Goal: Find contact information: Find contact information

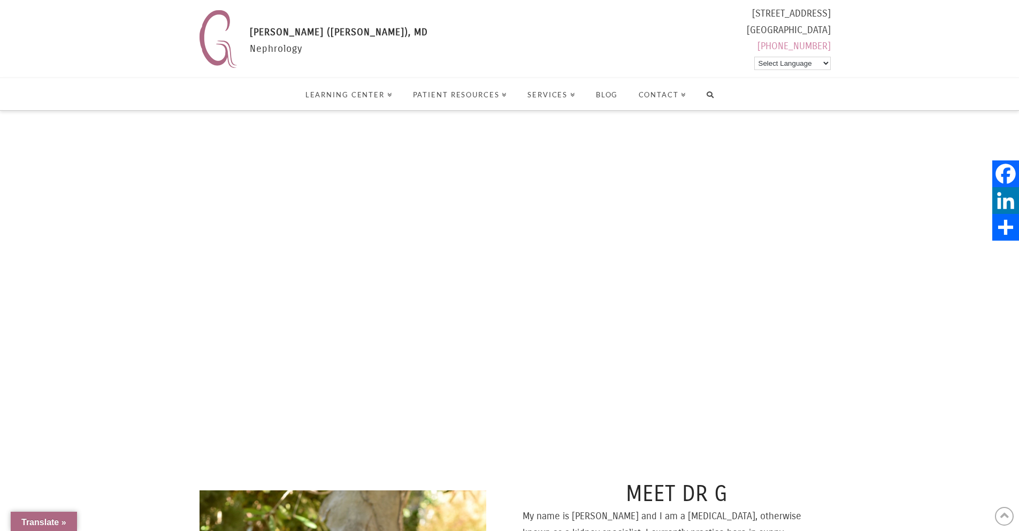
scroll to position [1476, 0]
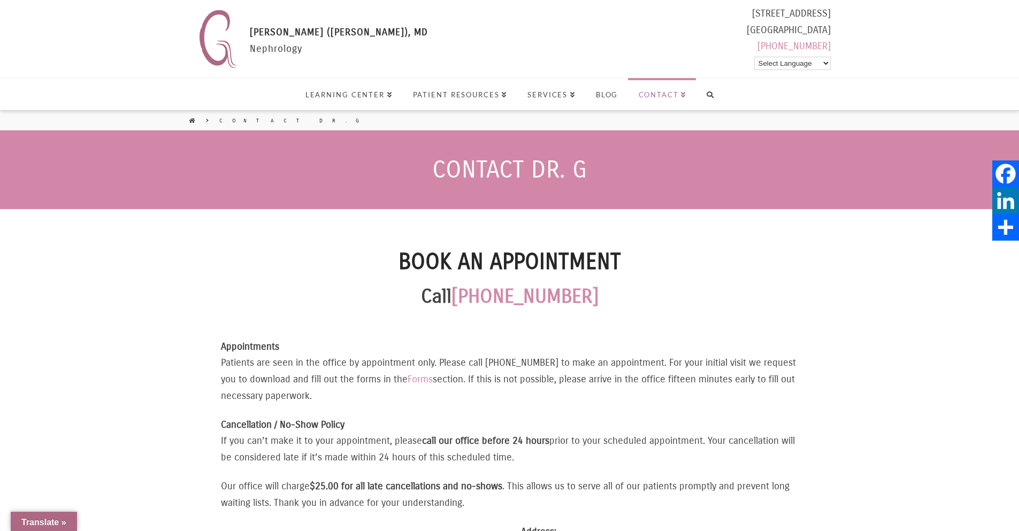
scroll to position [495, 0]
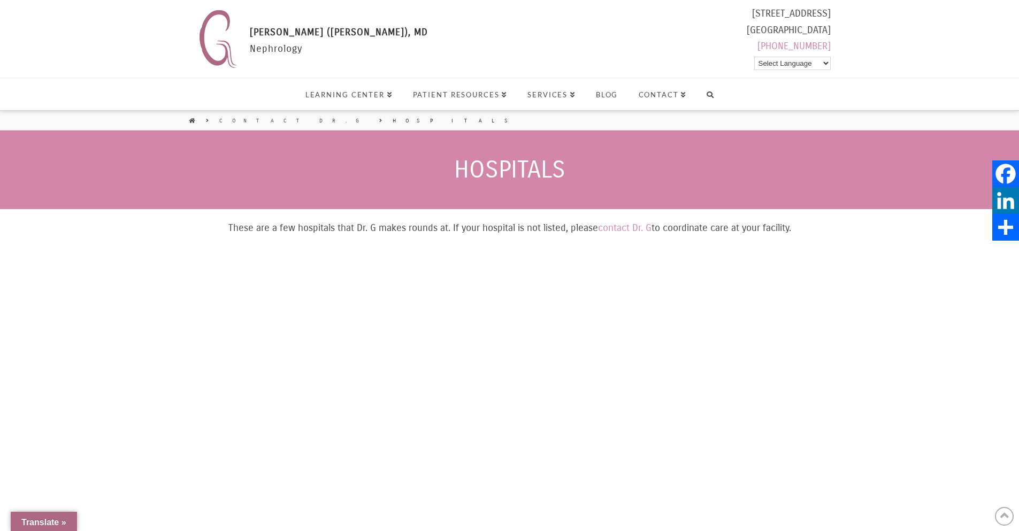
scroll to position [453, 0]
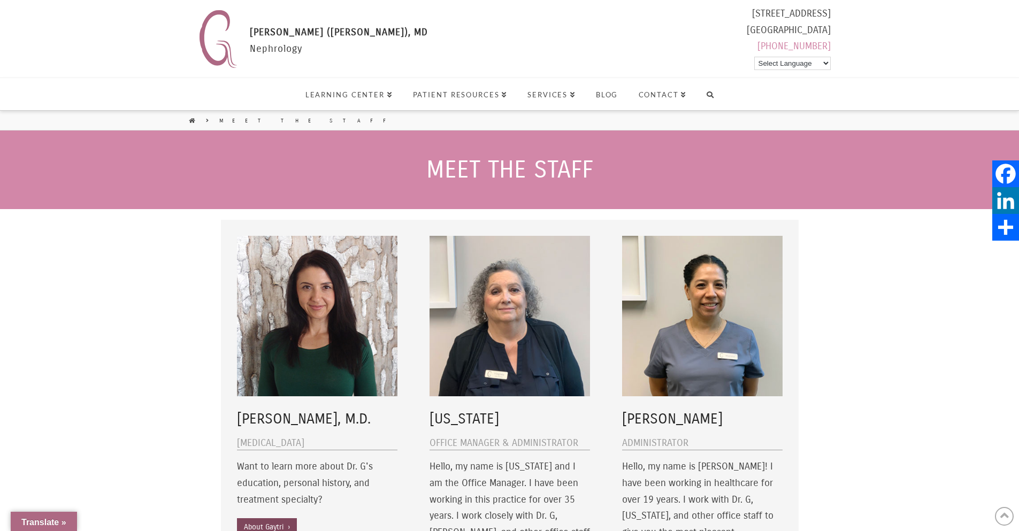
scroll to position [862, 0]
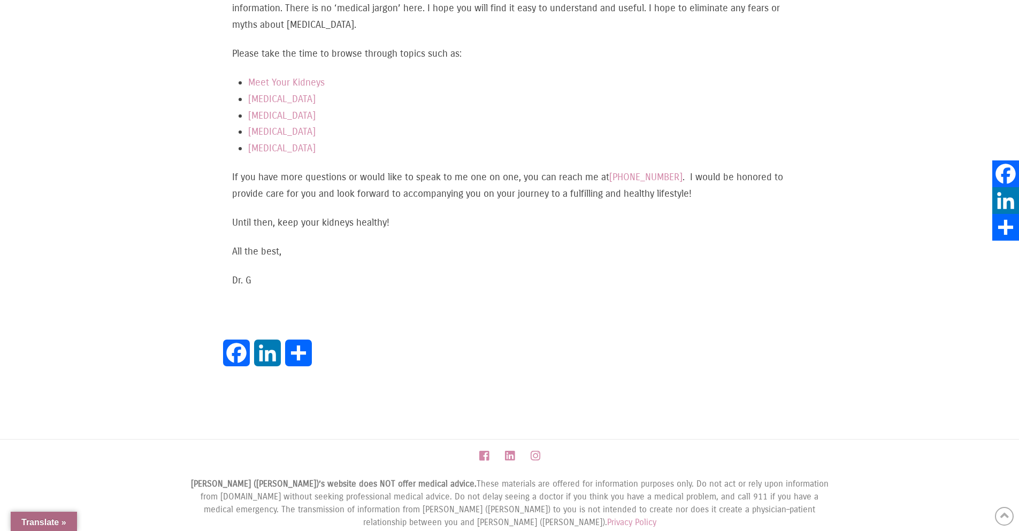
scroll to position [677, 0]
